Goal: Task Accomplishment & Management: Use online tool/utility

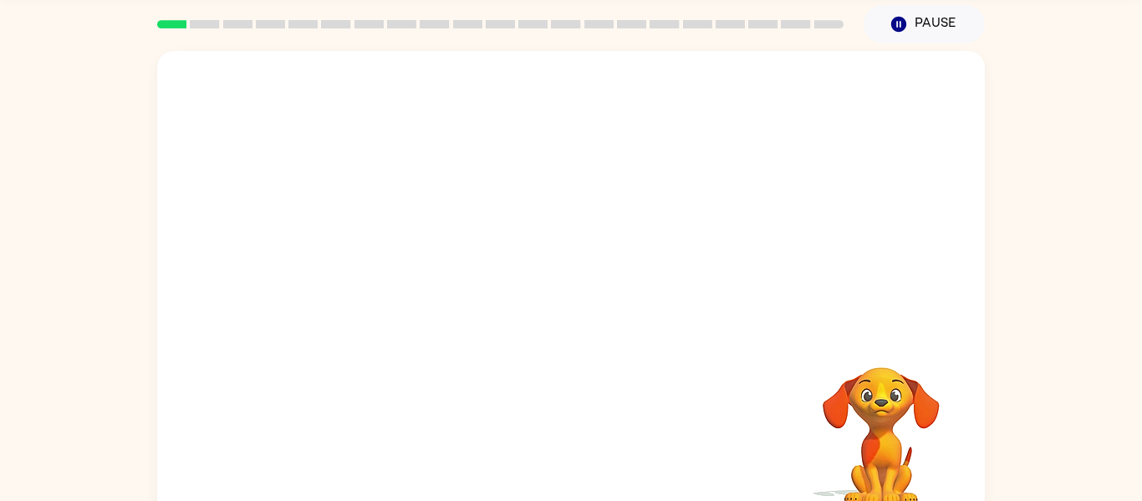
scroll to position [61, 0]
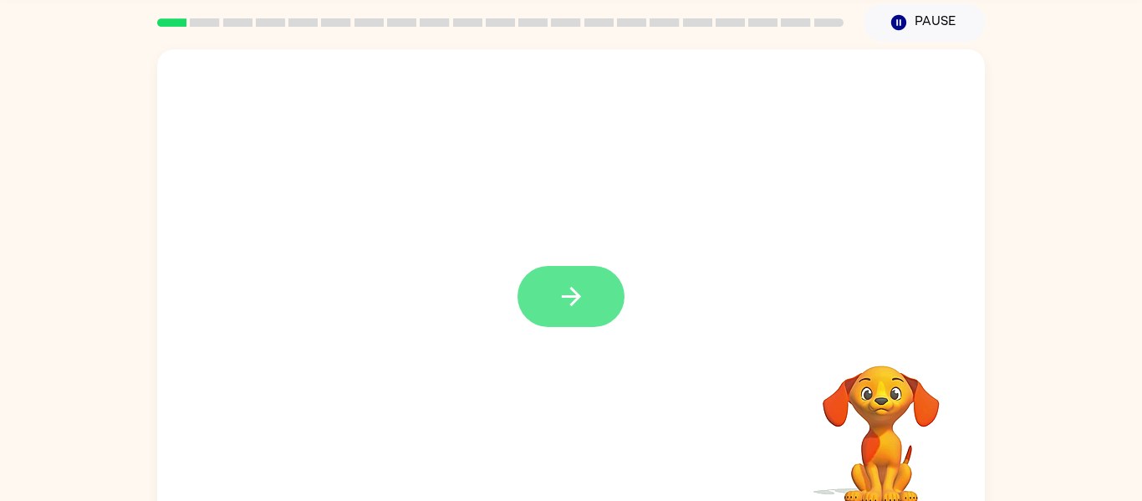
click at [572, 310] on icon "button" at bounding box center [571, 296] width 29 height 29
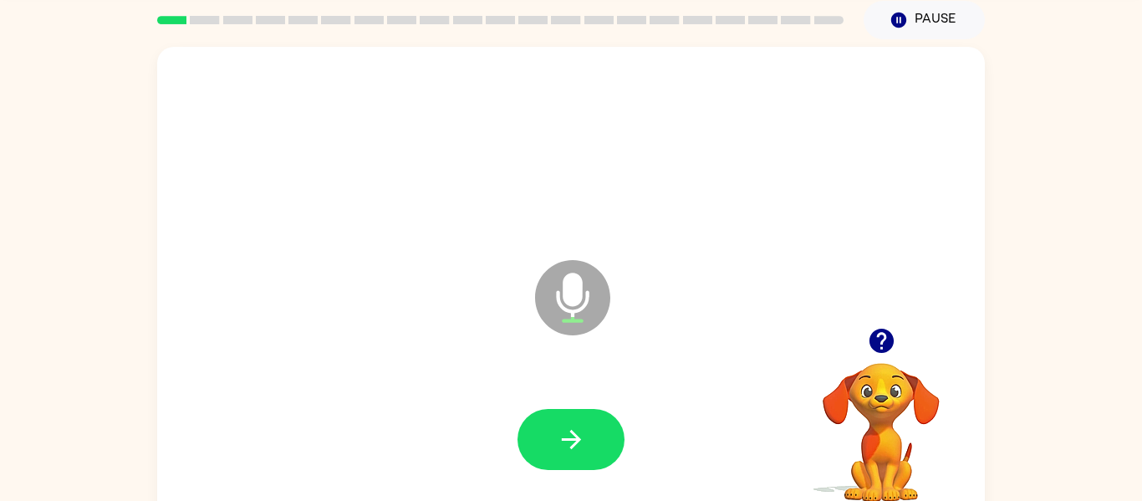
scroll to position [70, 0]
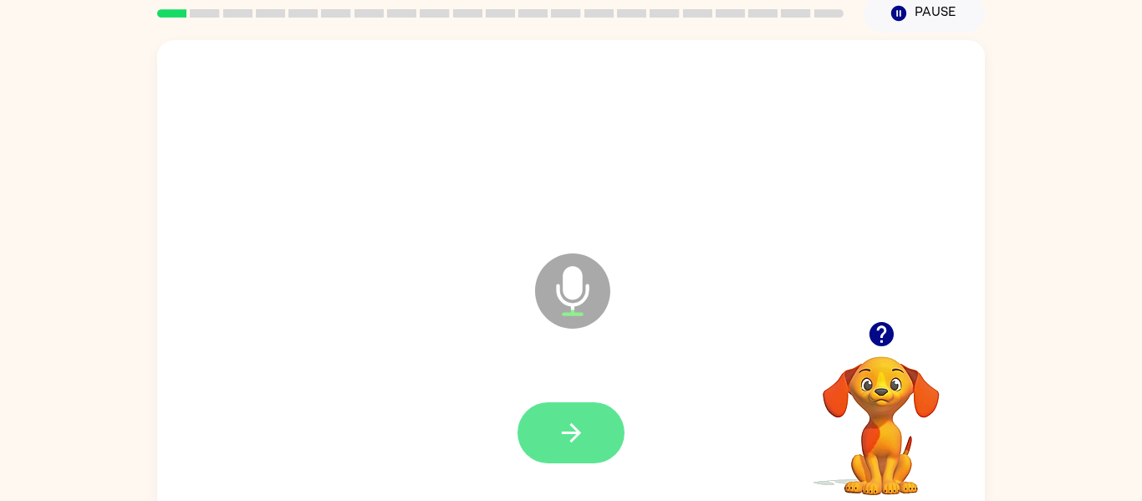
click at [574, 446] on icon "button" at bounding box center [571, 432] width 29 height 29
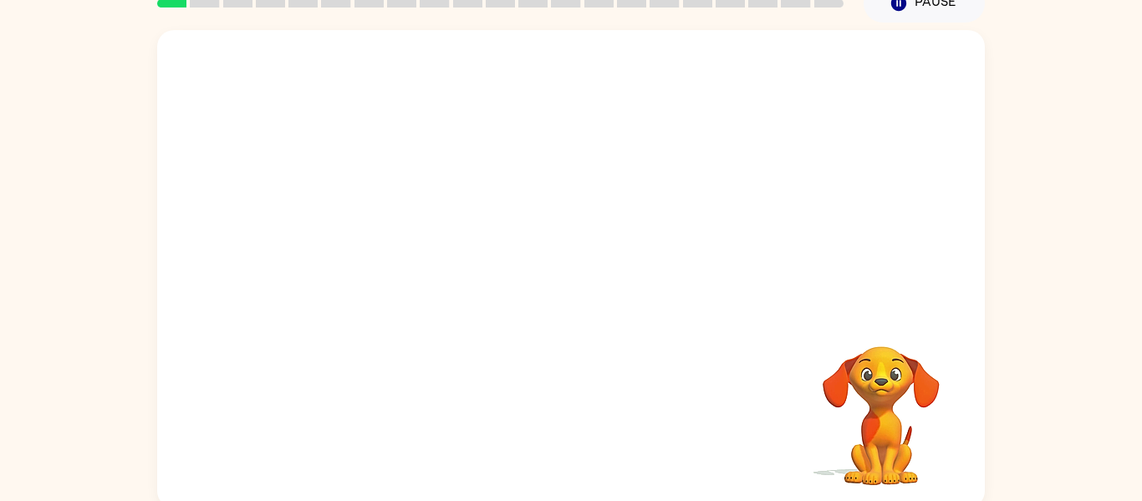
scroll to position [84, 0]
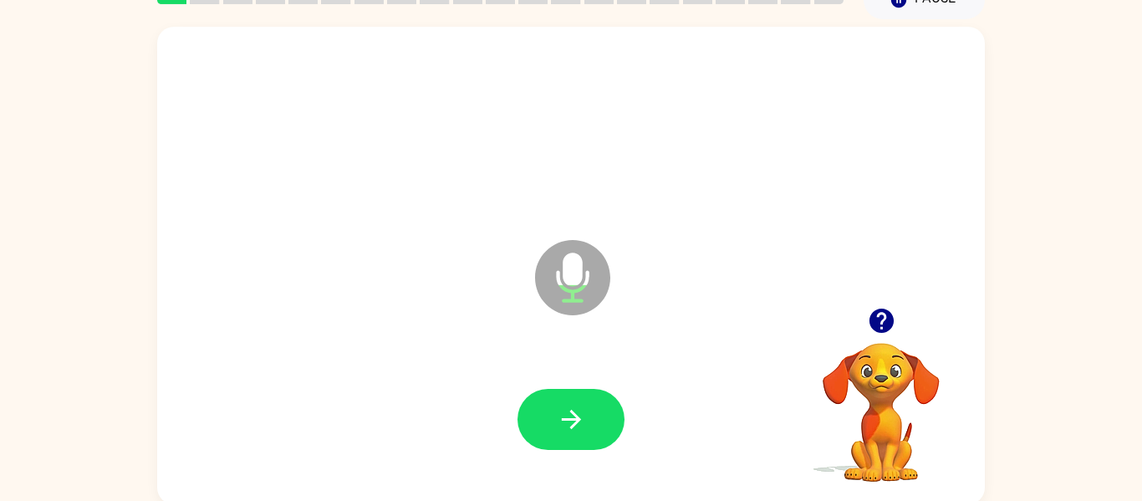
click at [536, 416] on button "button" at bounding box center [571, 419] width 107 height 61
click at [609, 426] on button "button" at bounding box center [571, 419] width 107 height 61
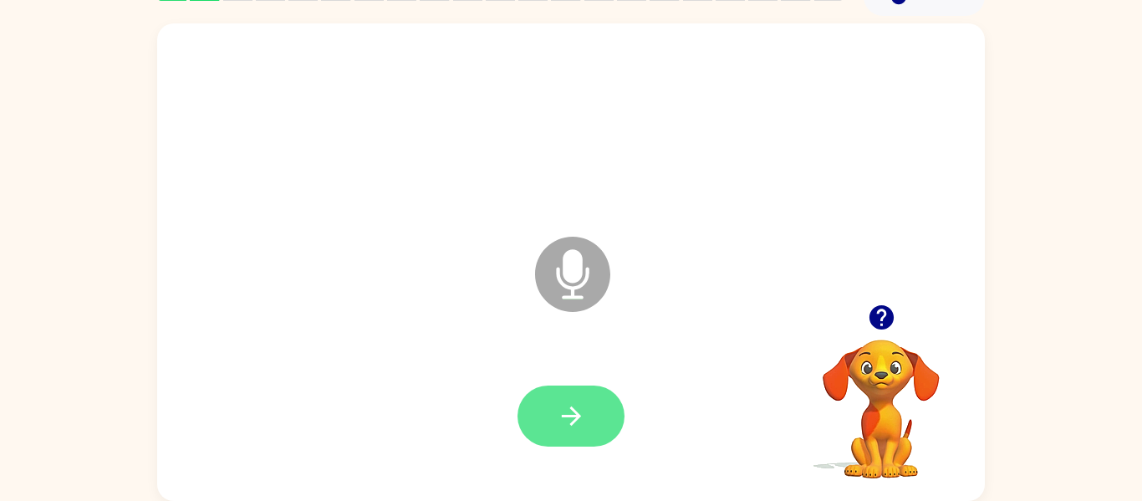
click at [570, 411] on icon "button" at bounding box center [571, 415] width 29 height 29
click at [577, 418] on icon "button" at bounding box center [570, 415] width 19 height 19
click at [597, 423] on button "button" at bounding box center [571, 415] width 107 height 61
click at [562, 423] on icon "button" at bounding box center [571, 415] width 29 height 29
click at [585, 416] on icon "button" at bounding box center [571, 415] width 29 height 29
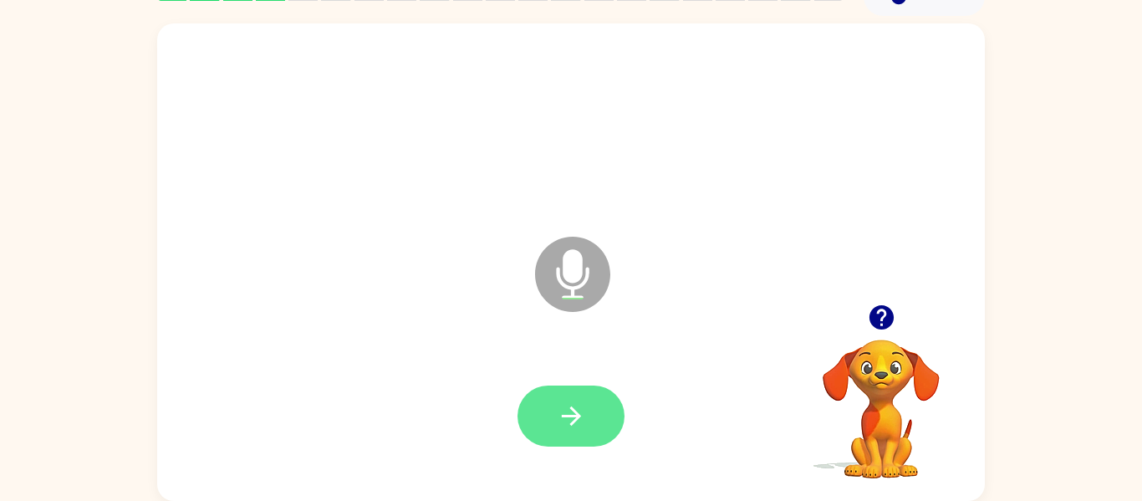
click at [579, 435] on button "button" at bounding box center [571, 415] width 107 height 61
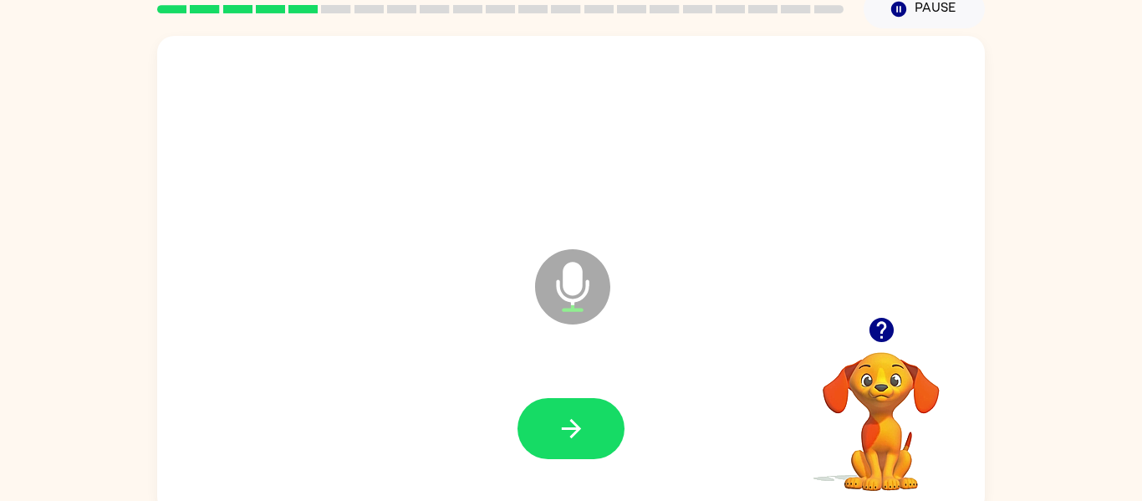
scroll to position [70, 0]
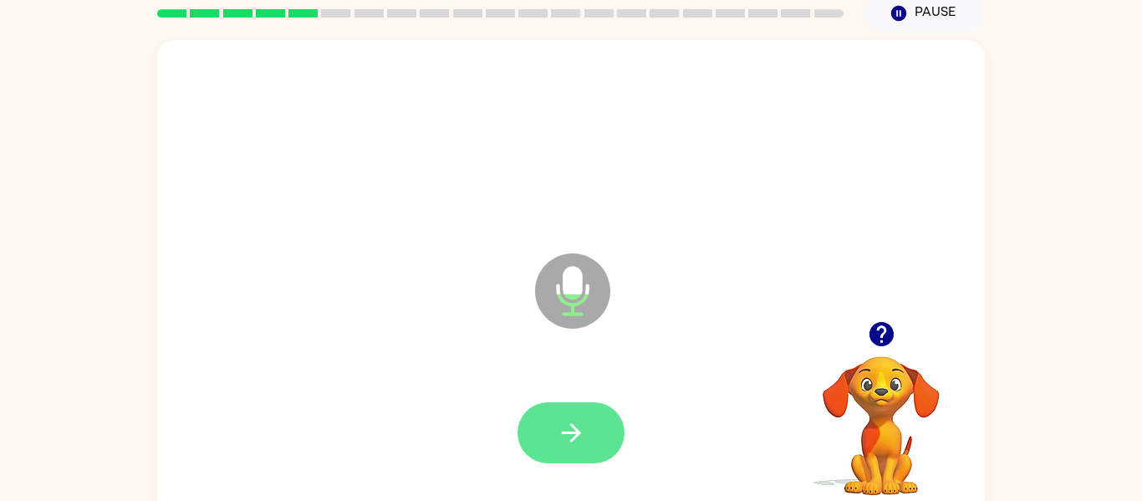
click at [574, 444] on icon "button" at bounding box center [571, 432] width 29 height 29
click at [605, 428] on button "button" at bounding box center [571, 432] width 107 height 61
click at [582, 434] on icon "button" at bounding box center [571, 432] width 29 height 29
click at [579, 448] on button "button" at bounding box center [571, 432] width 107 height 61
click at [584, 440] on icon "button" at bounding box center [571, 432] width 29 height 29
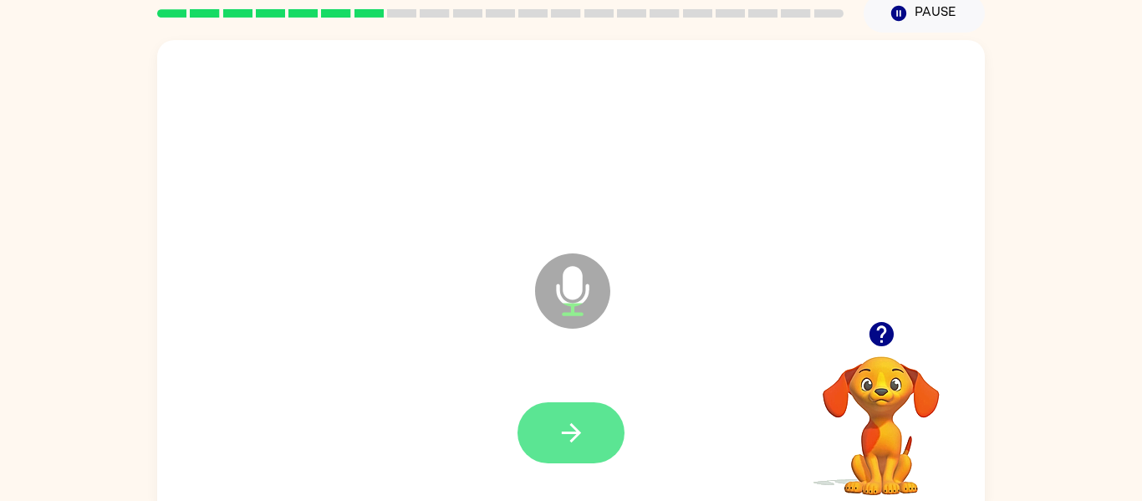
click at [577, 435] on icon "button" at bounding box center [570, 432] width 19 height 19
click at [569, 461] on button "button" at bounding box center [571, 432] width 107 height 61
click at [577, 434] on icon "button" at bounding box center [570, 432] width 19 height 19
click at [566, 442] on icon "button" at bounding box center [571, 432] width 29 height 29
click at [565, 439] on icon "button" at bounding box center [571, 432] width 29 height 29
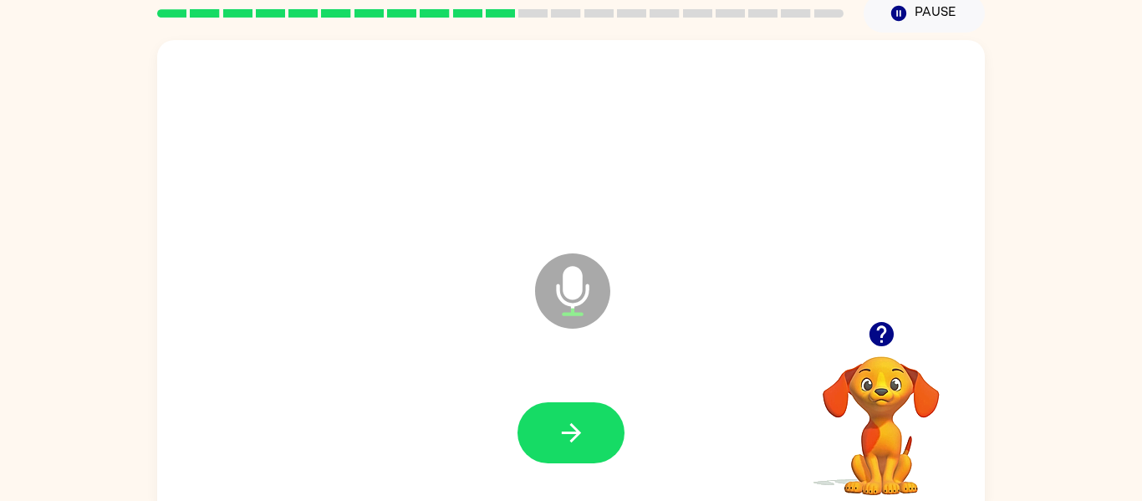
click at [965, 327] on div "Microphone The Microphone is here when it is your turn to talk" at bounding box center [571, 278] width 828 height 477
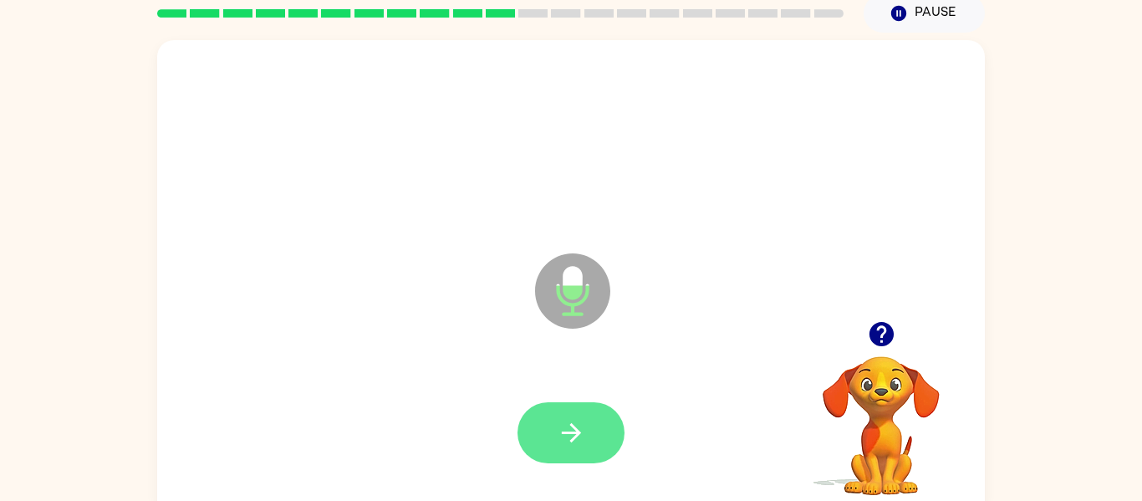
click at [592, 429] on button "button" at bounding box center [571, 432] width 107 height 61
click at [564, 425] on icon "button" at bounding box center [571, 432] width 29 height 29
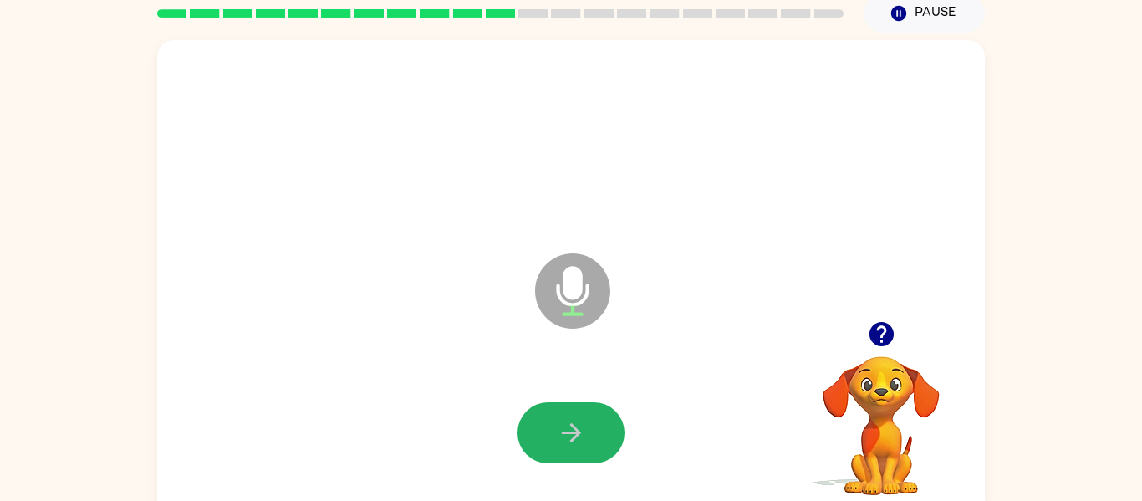
click at [564, 425] on icon "button" at bounding box center [571, 432] width 29 height 29
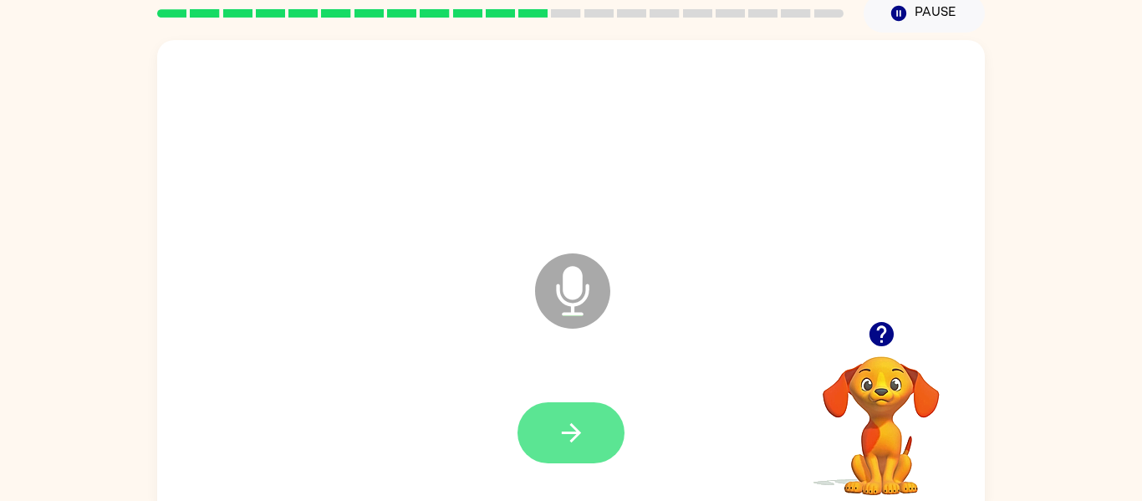
click at [576, 431] on icon "button" at bounding box center [570, 432] width 19 height 19
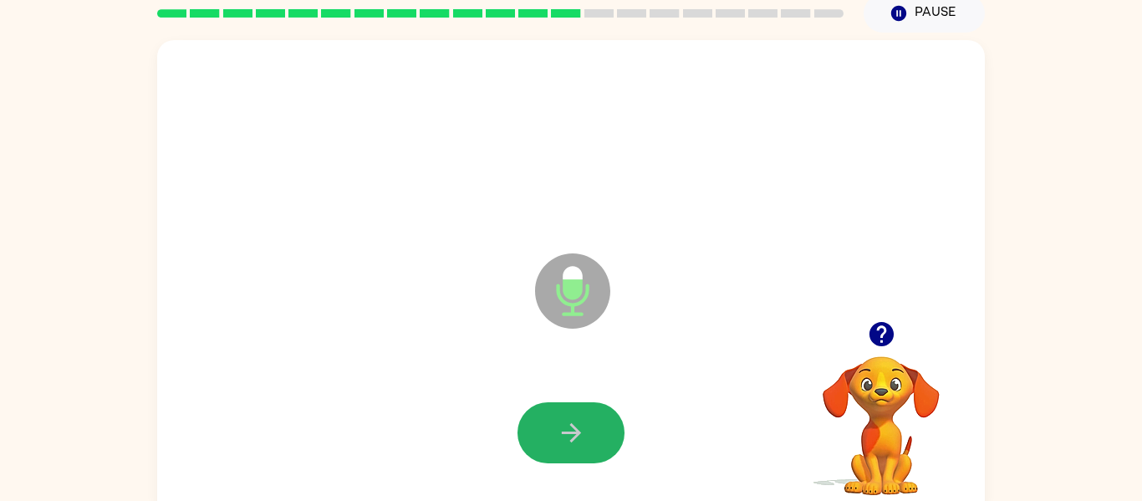
click at [576, 431] on icon "button" at bounding box center [570, 432] width 19 height 19
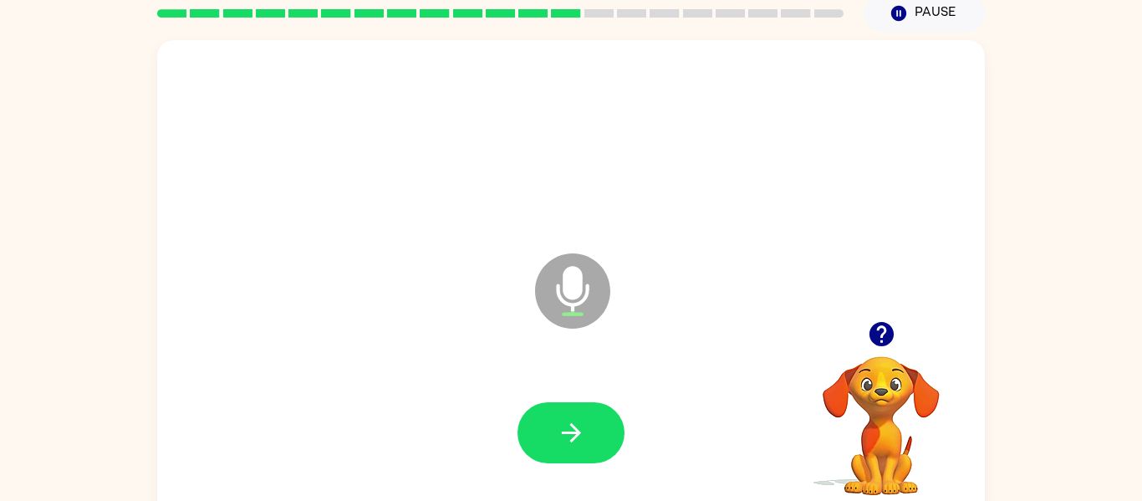
click at [576, 431] on icon "button" at bounding box center [570, 432] width 19 height 19
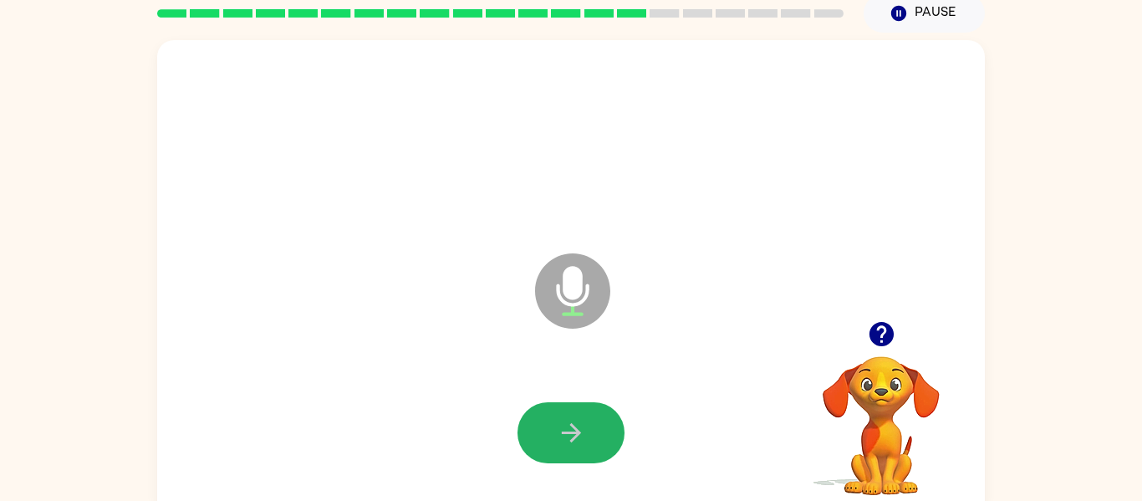
click at [576, 431] on icon "button" at bounding box center [570, 432] width 19 height 19
click at [574, 433] on icon "button" at bounding box center [571, 432] width 29 height 29
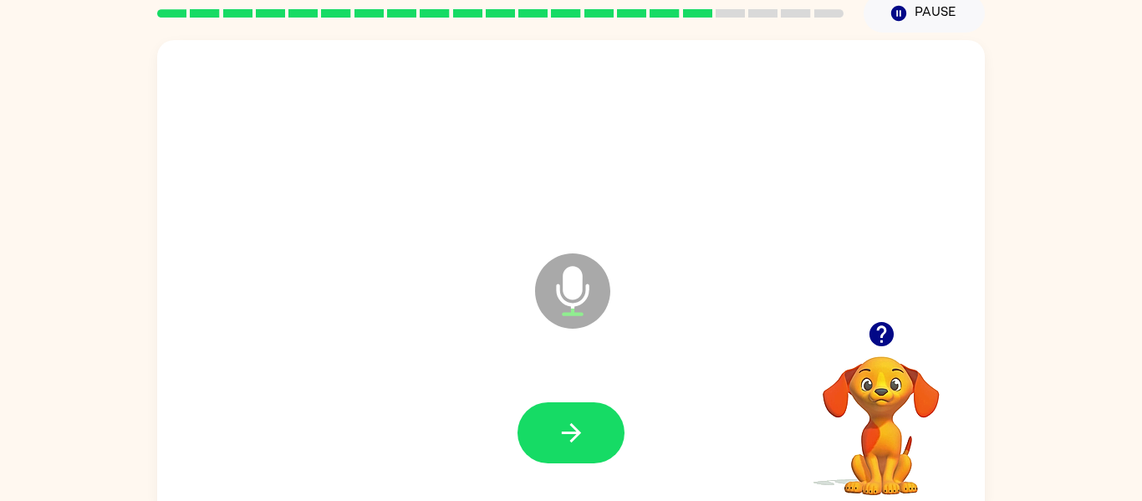
click at [574, 433] on icon "button" at bounding box center [571, 432] width 29 height 29
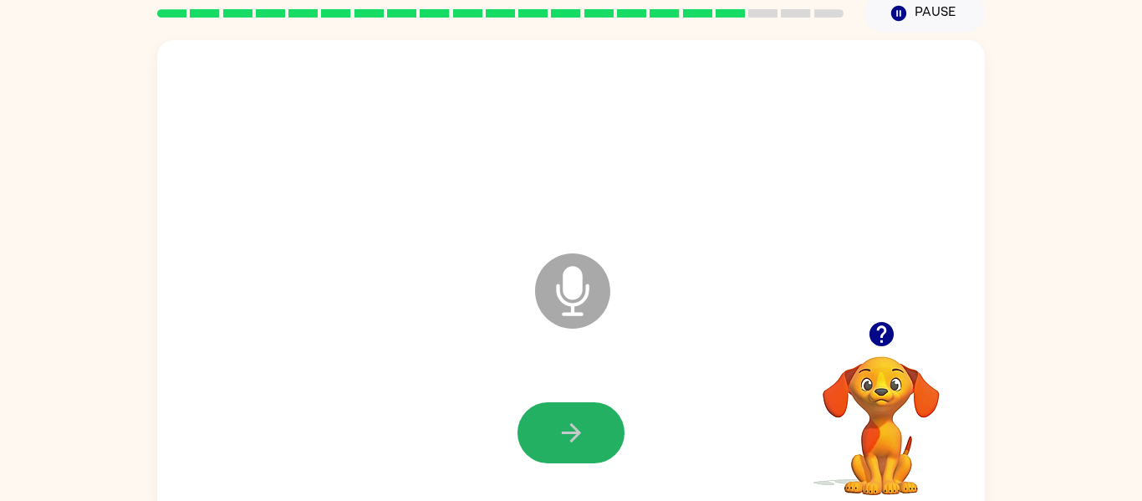
click at [574, 433] on icon "button" at bounding box center [571, 432] width 29 height 29
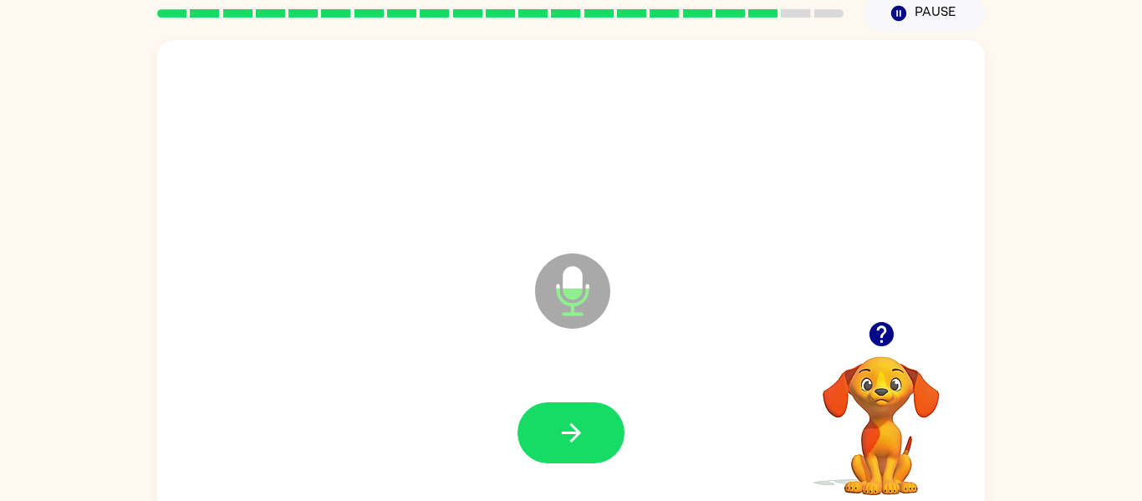
click at [574, 433] on icon "button" at bounding box center [571, 432] width 29 height 29
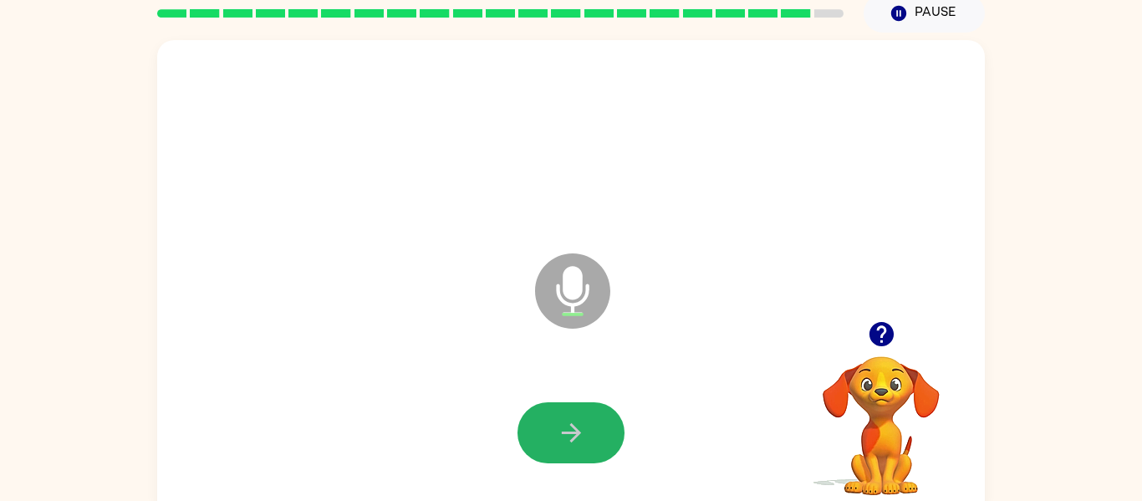
click at [574, 433] on icon "button" at bounding box center [571, 432] width 29 height 29
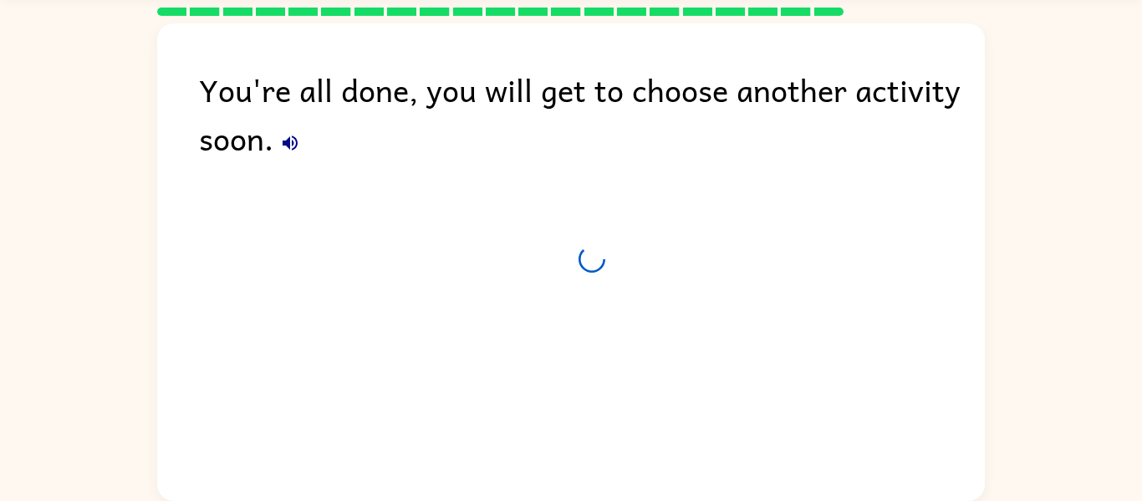
scroll to position [55, 0]
